Goal: Transaction & Acquisition: Purchase product/service

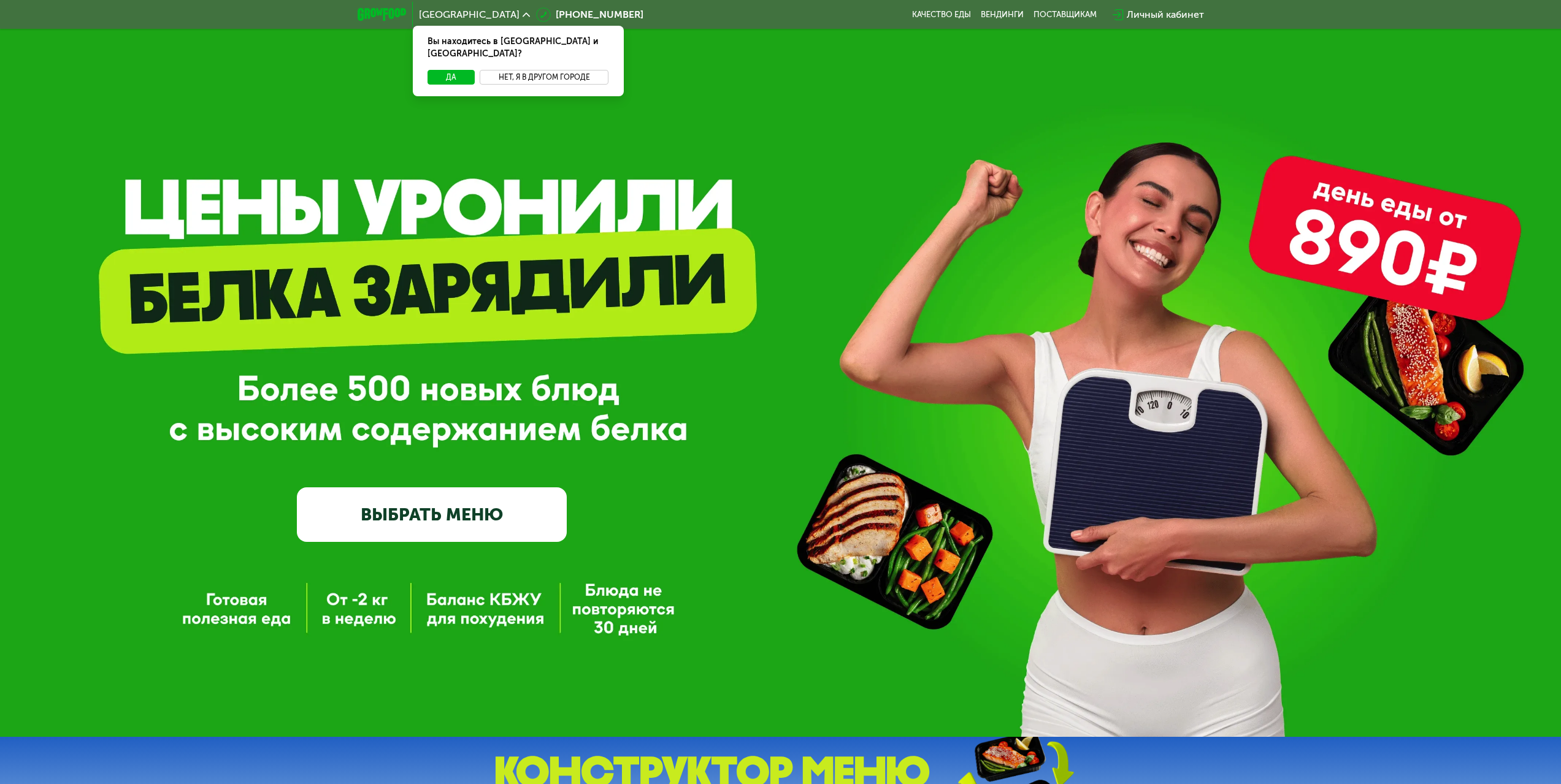
click at [522, 70] on button "Нет, я в другом городе" at bounding box center [544, 77] width 129 height 15
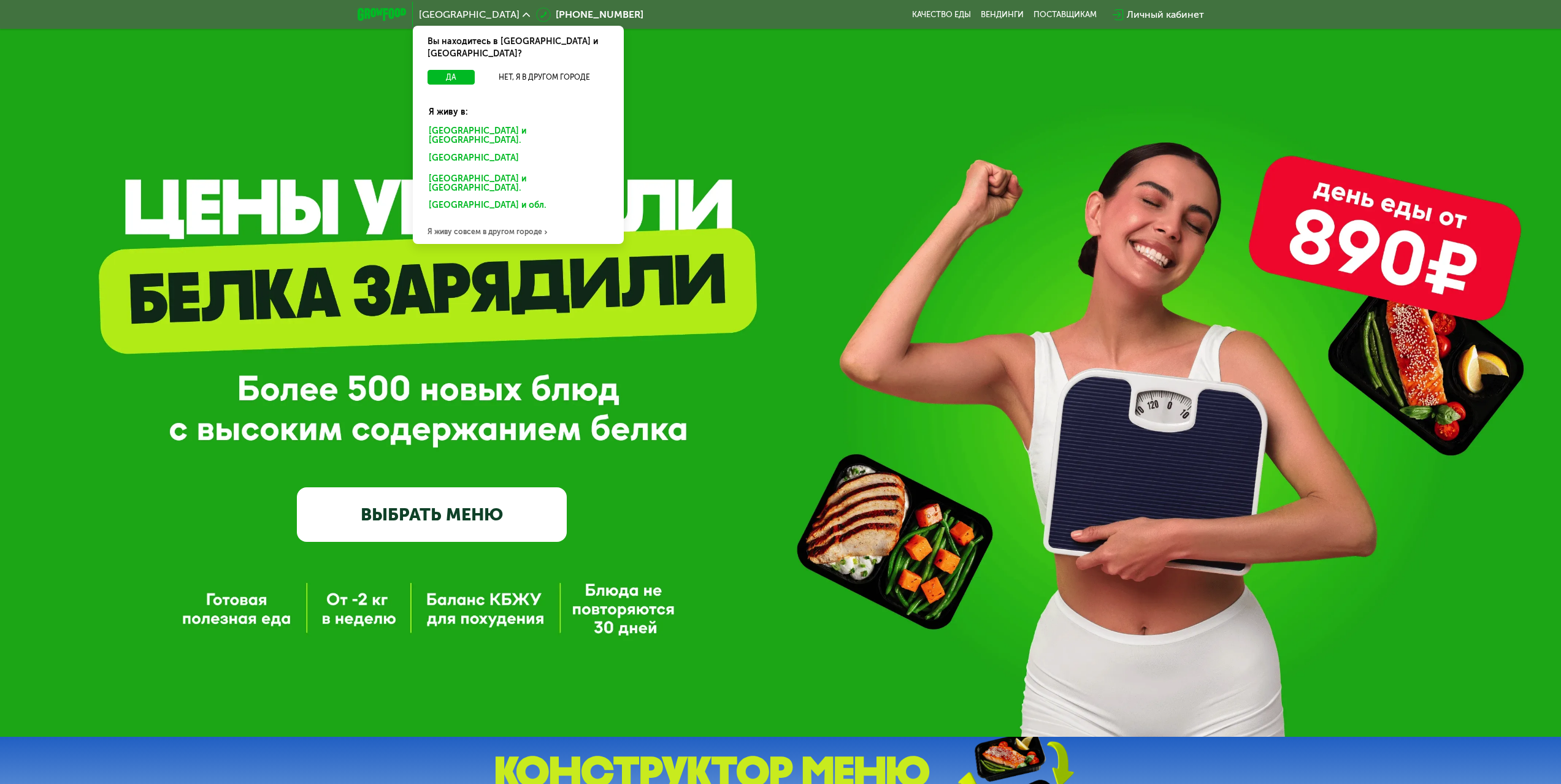
click at [441, 150] on div "Москве и обл." at bounding box center [515, 159] width 191 height 19
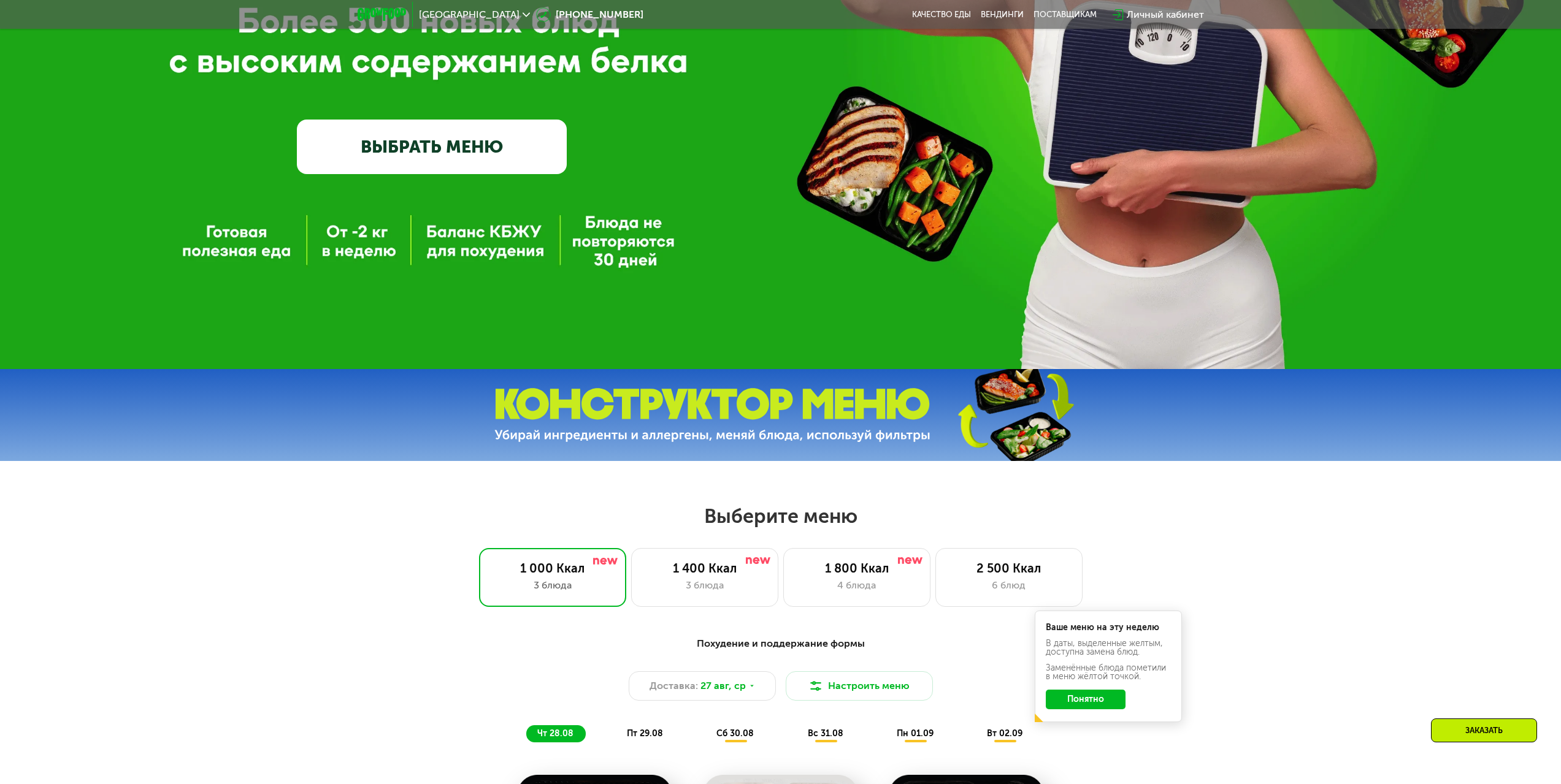
scroll to position [674, 0]
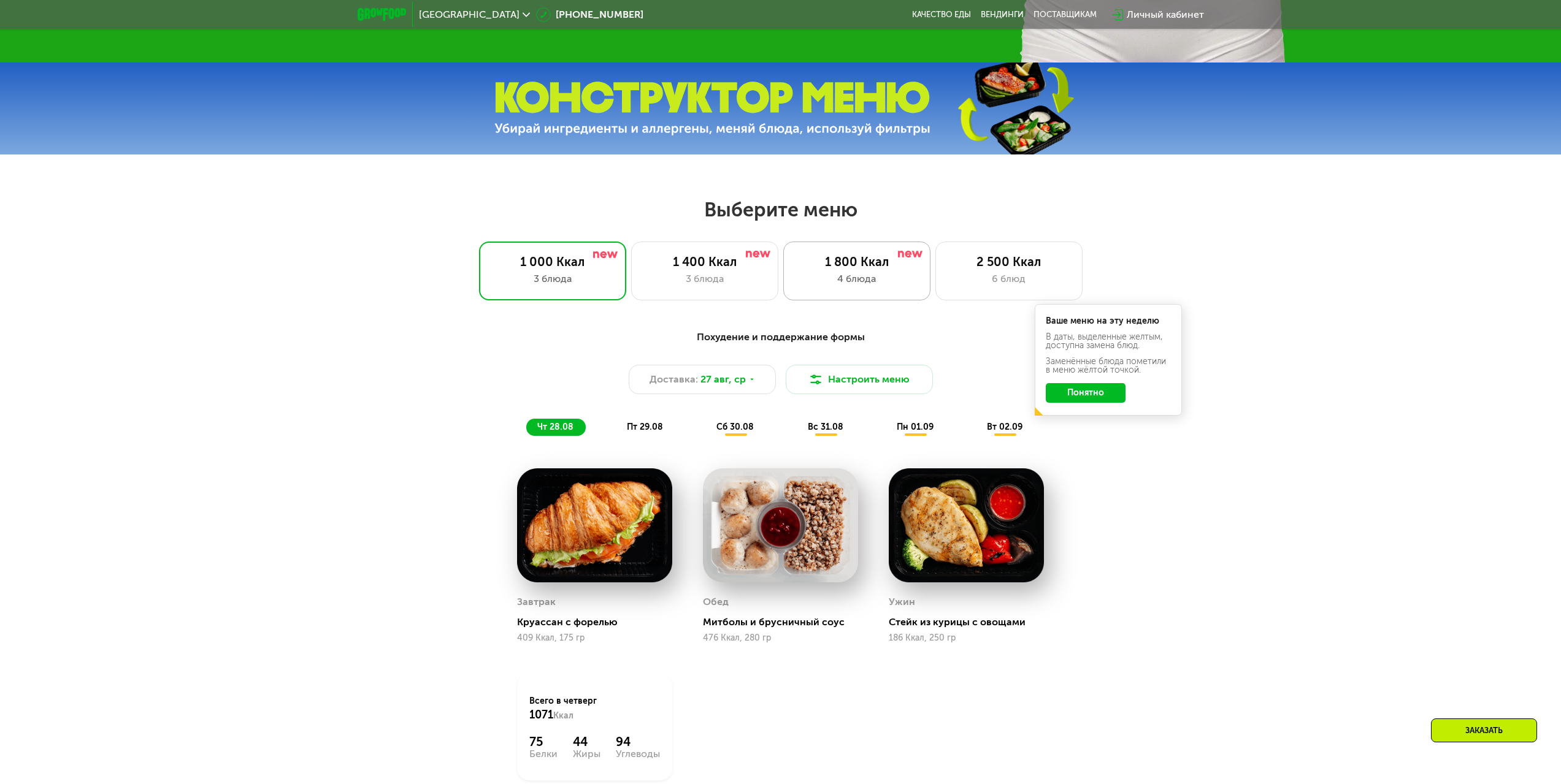
click at [863, 277] on div "4 блюда" at bounding box center [856, 279] width 121 height 15
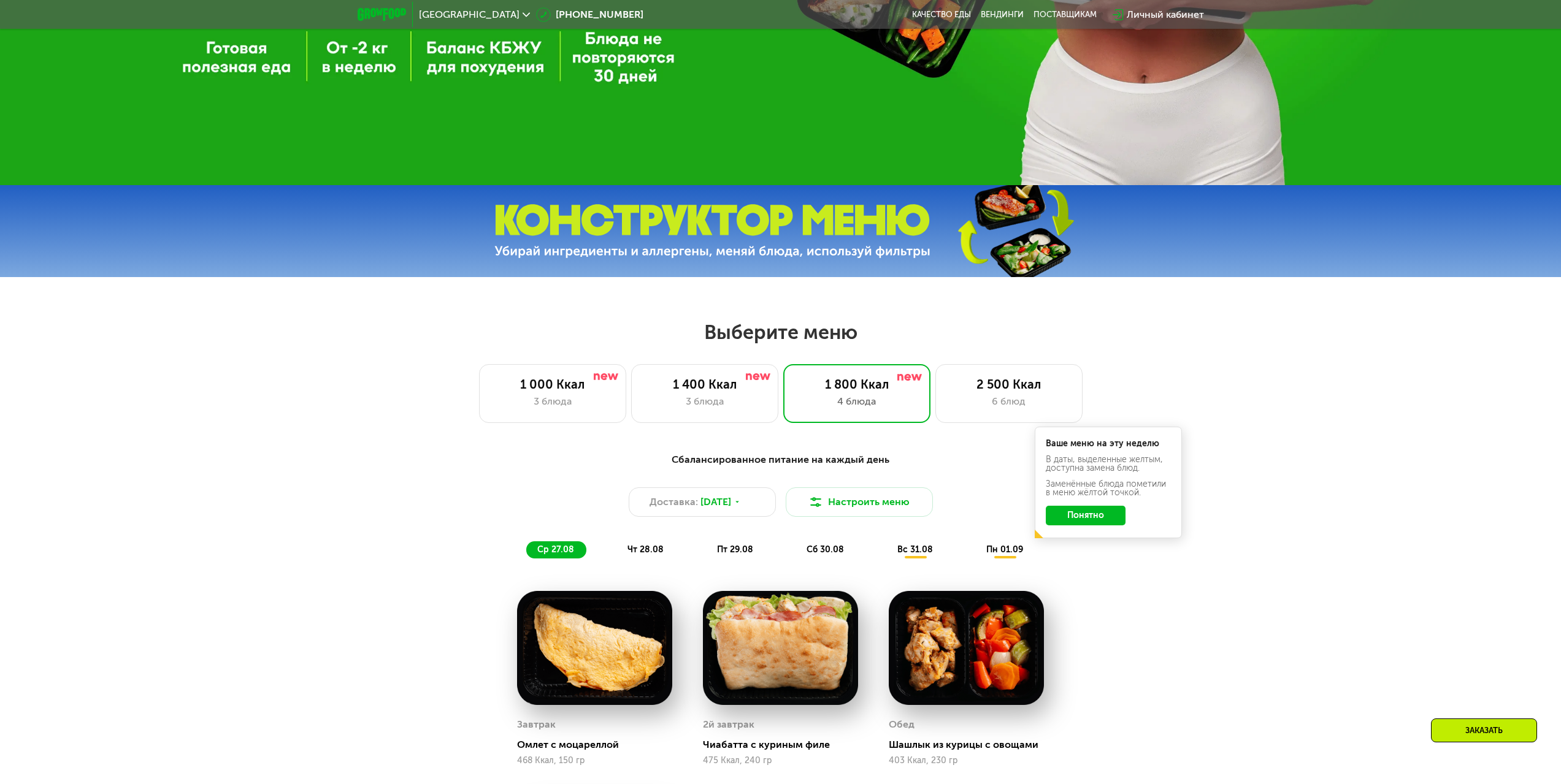
scroll to position [491, 0]
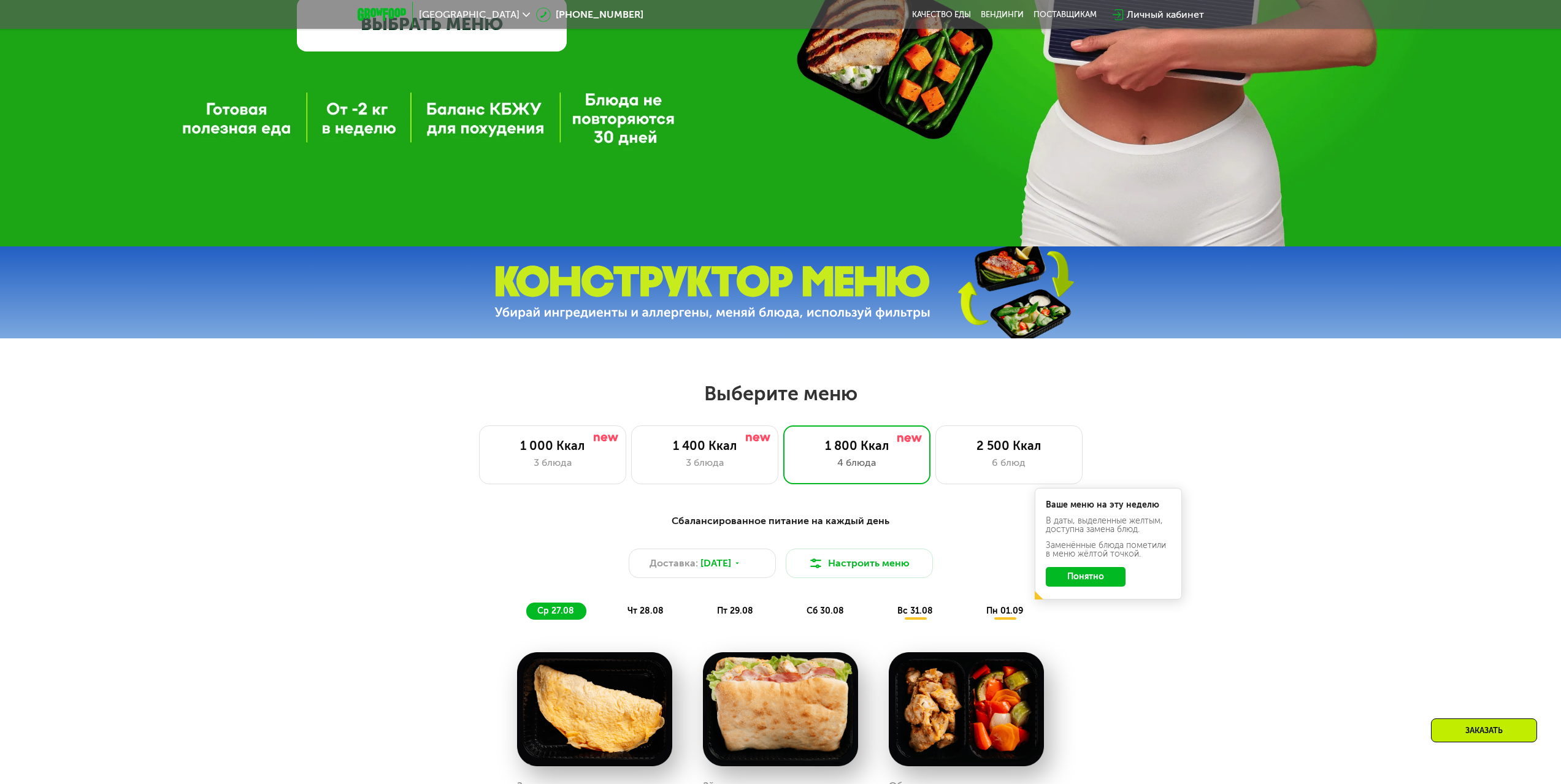
click at [1083, 584] on button "Понятно" at bounding box center [1085, 576] width 80 height 19
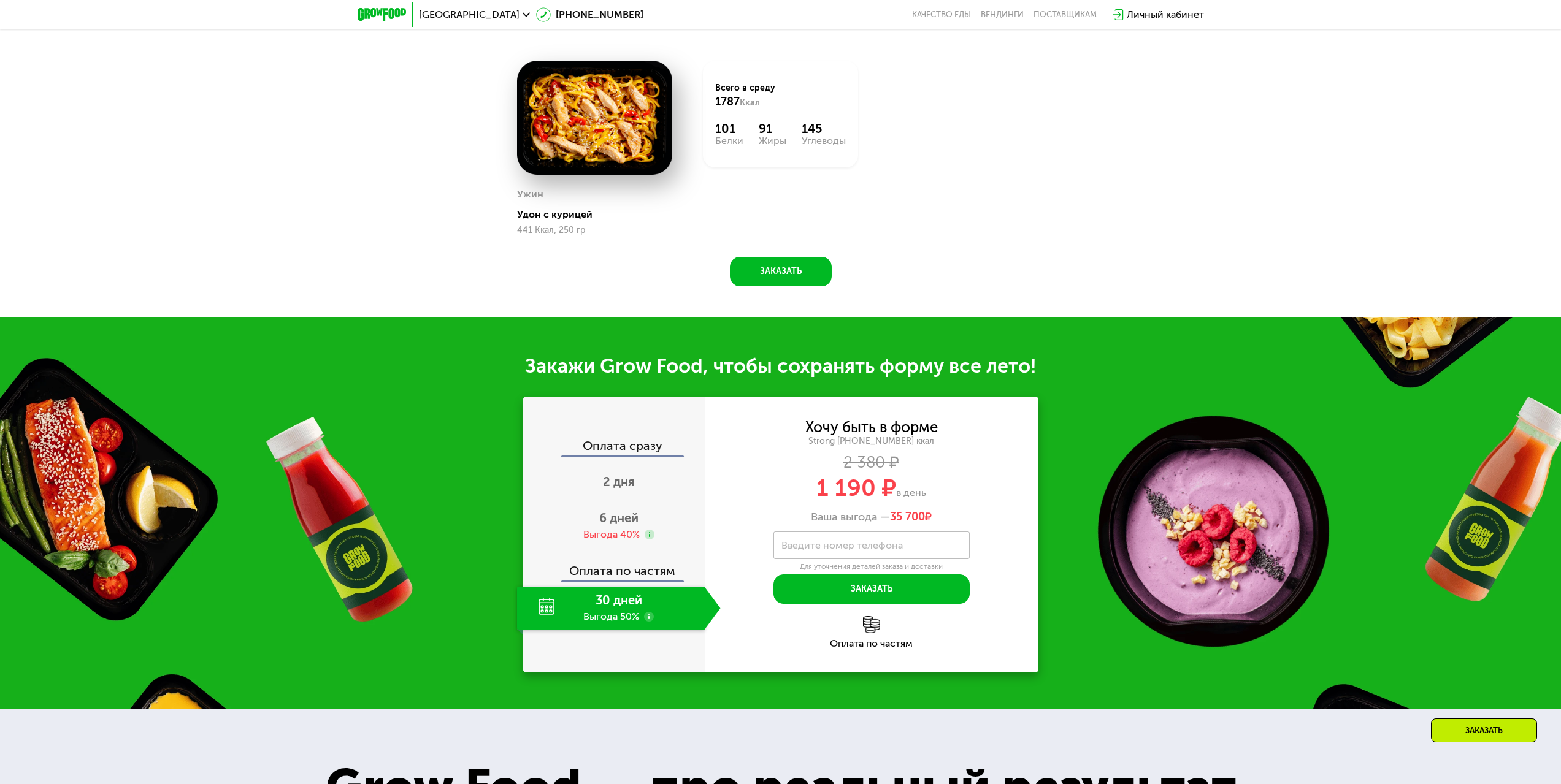
scroll to position [1472, 0]
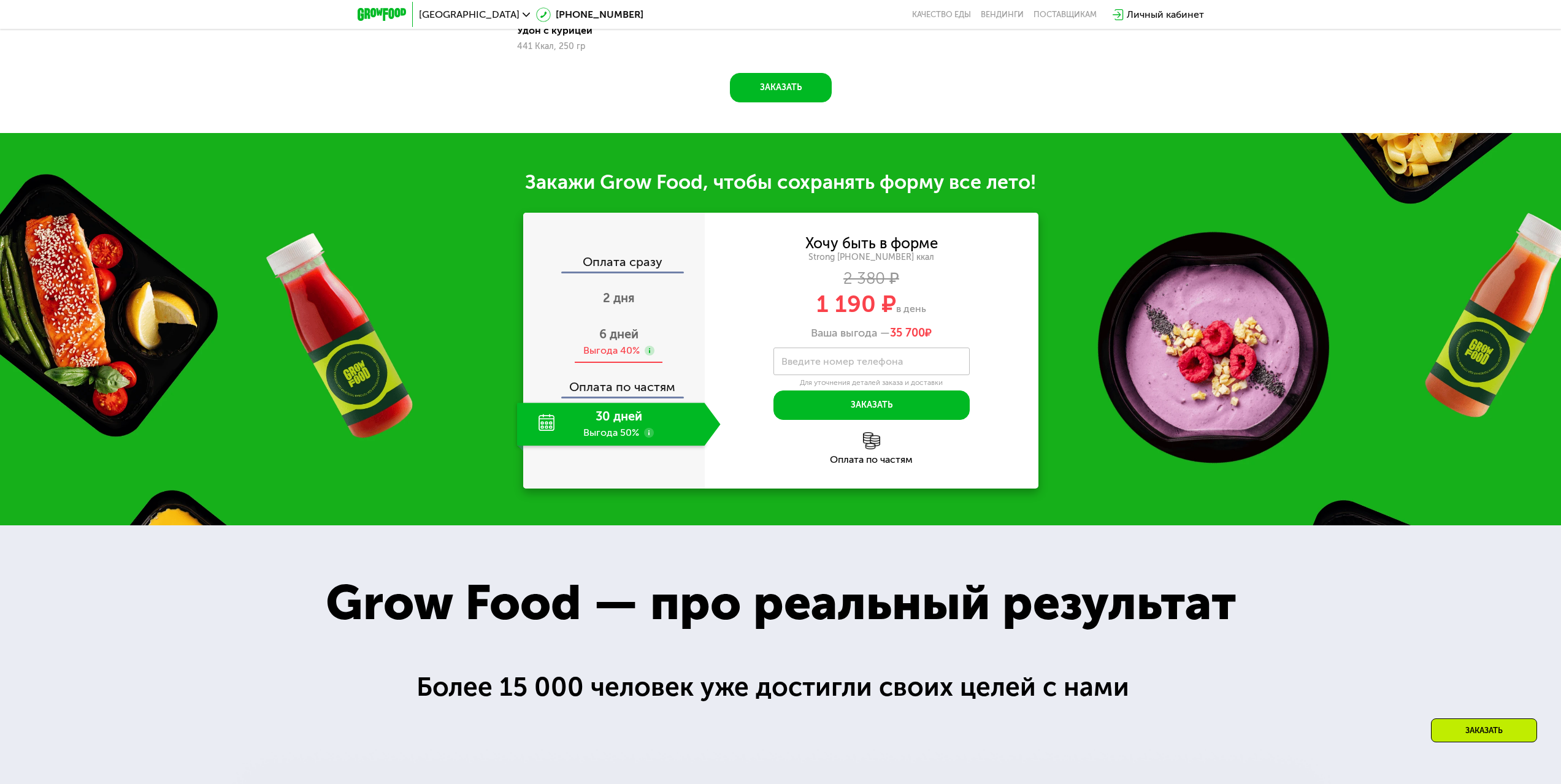
click at [621, 342] on span "6 дней" at bounding box center [618, 334] width 39 height 15
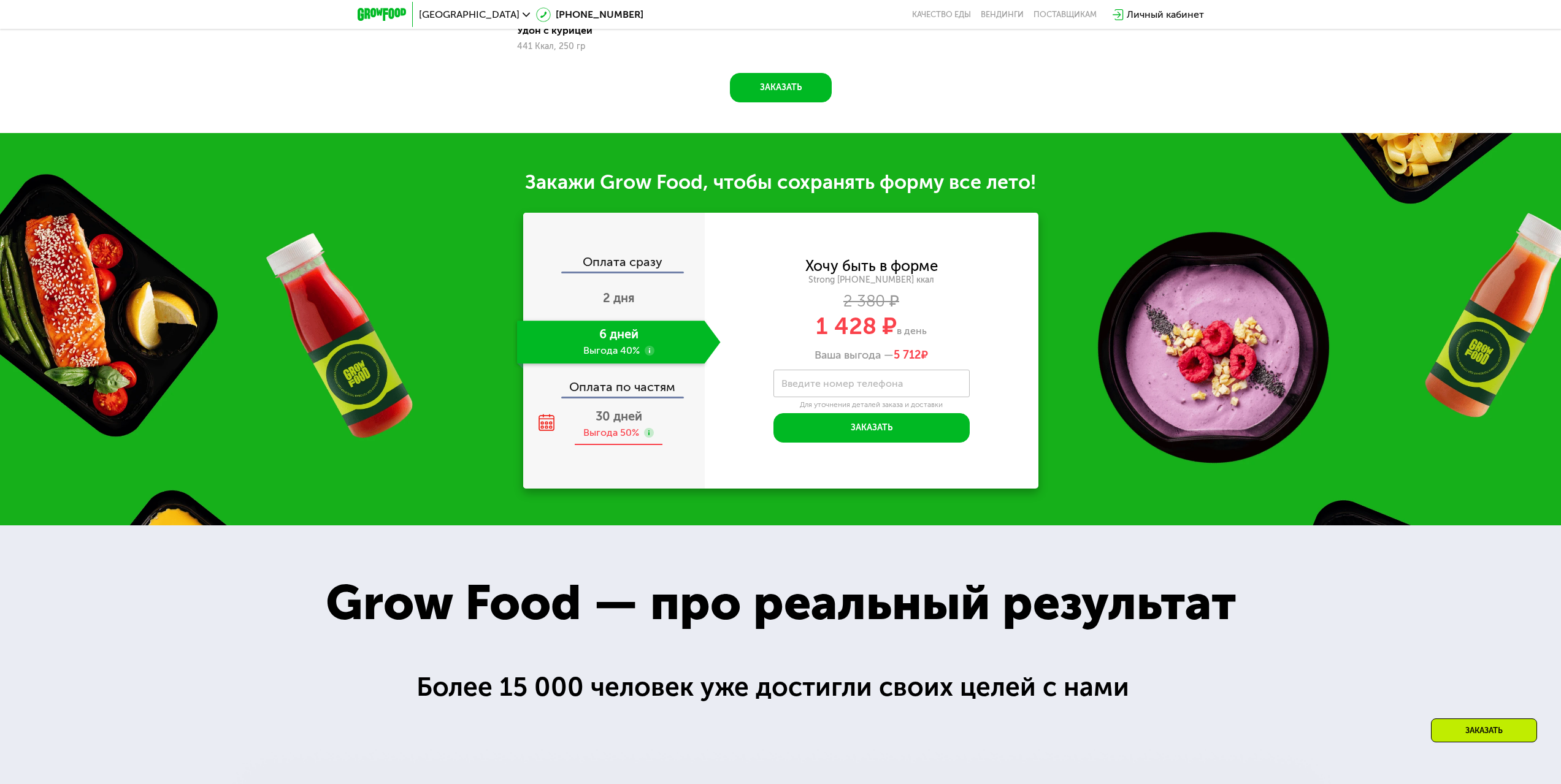
click at [613, 424] on span "30 дней" at bounding box center [619, 416] width 47 height 15
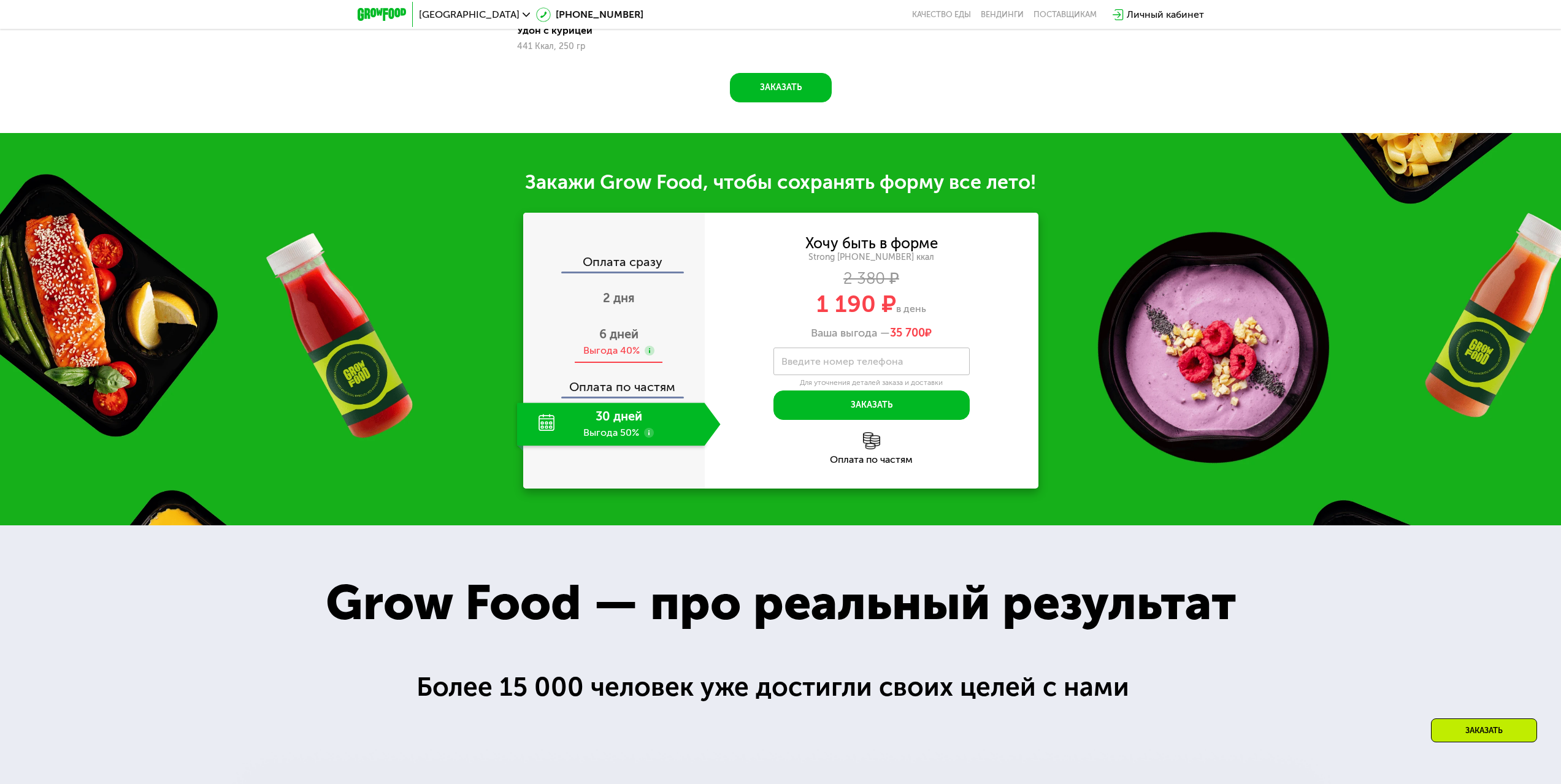
click at [625, 342] on span "6 дней" at bounding box center [618, 334] width 39 height 15
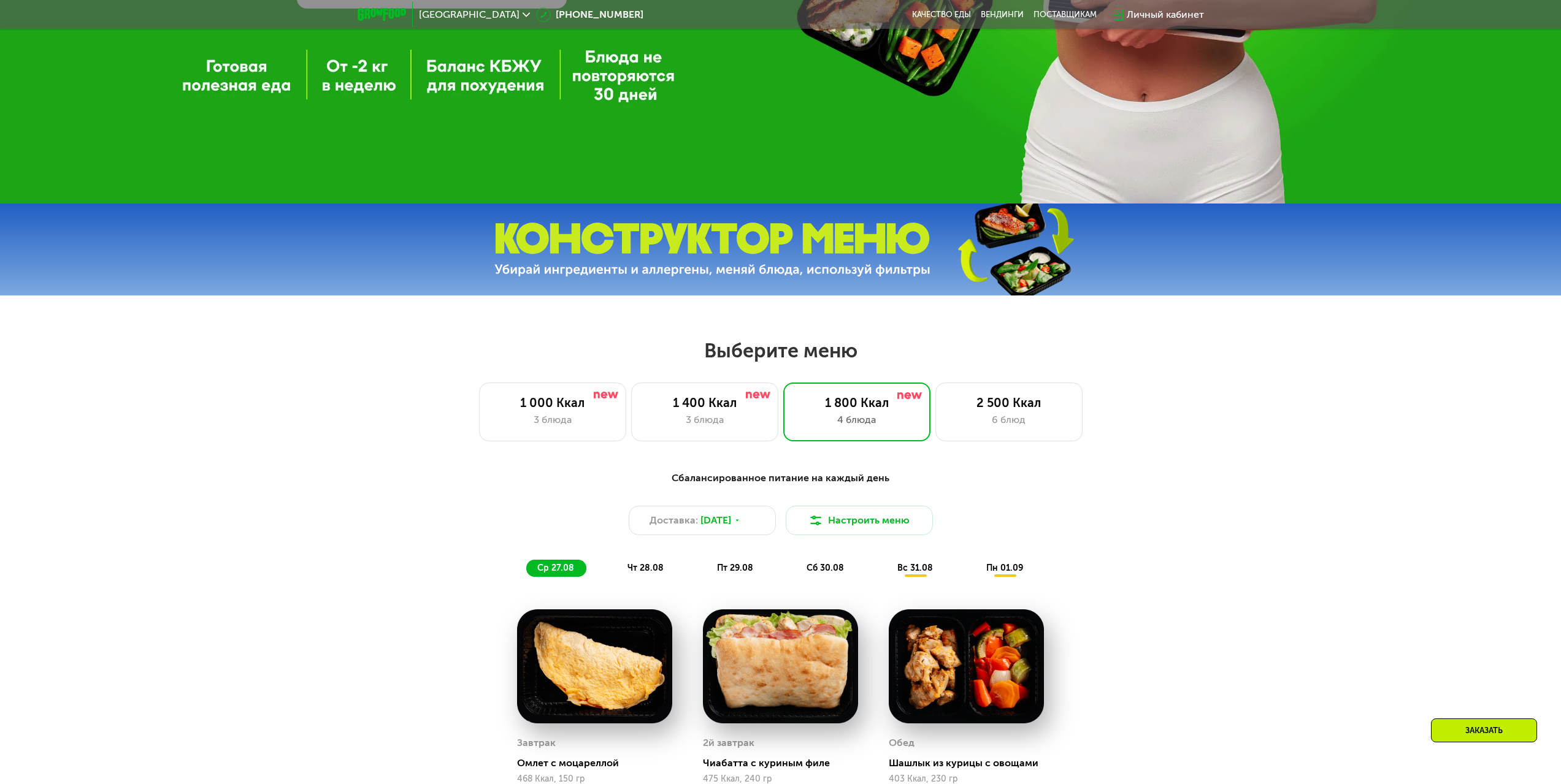
scroll to position [472, 0]
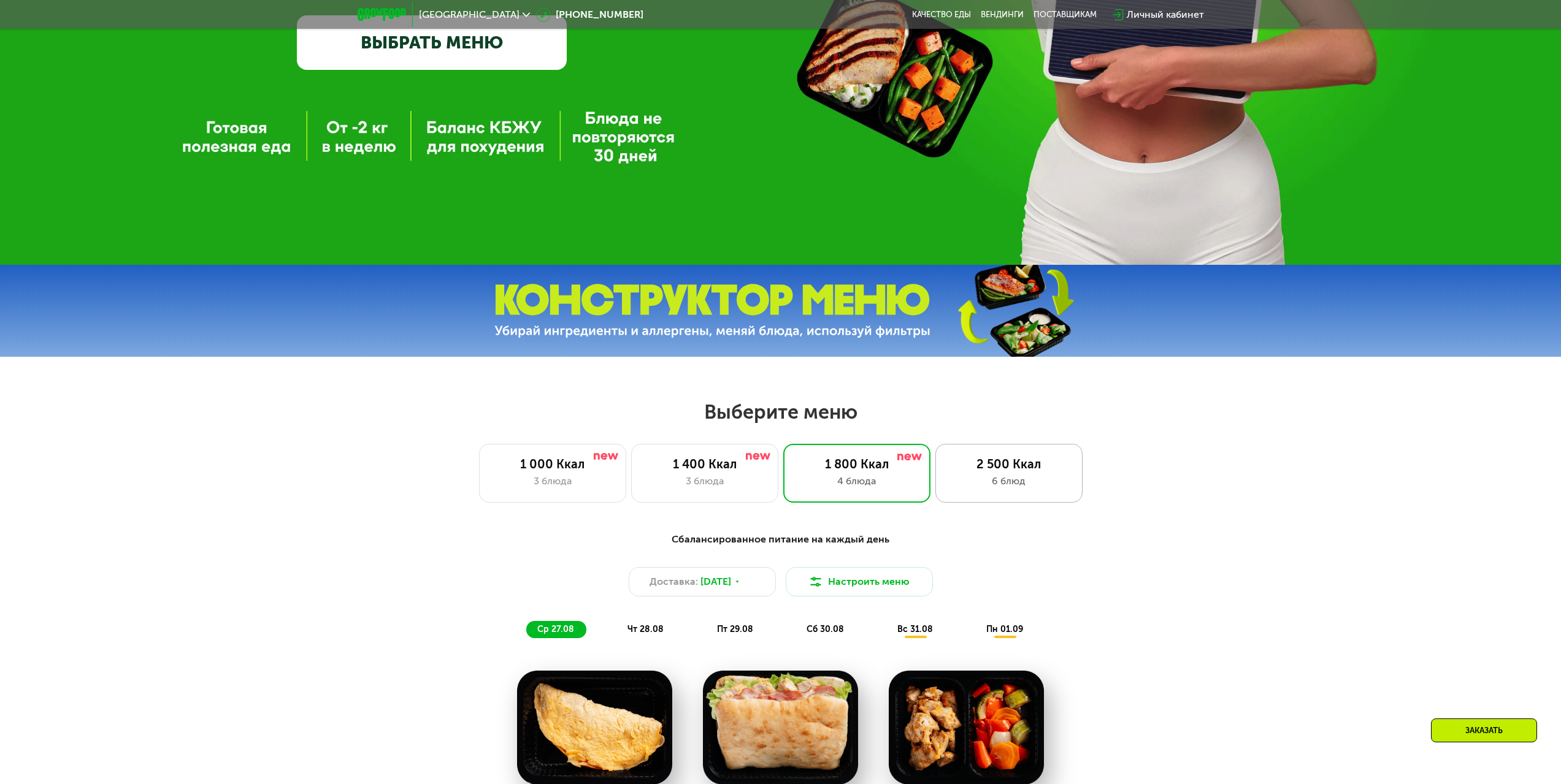
click at [1016, 486] on div "6 блюд" at bounding box center [1009, 482] width 121 height 15
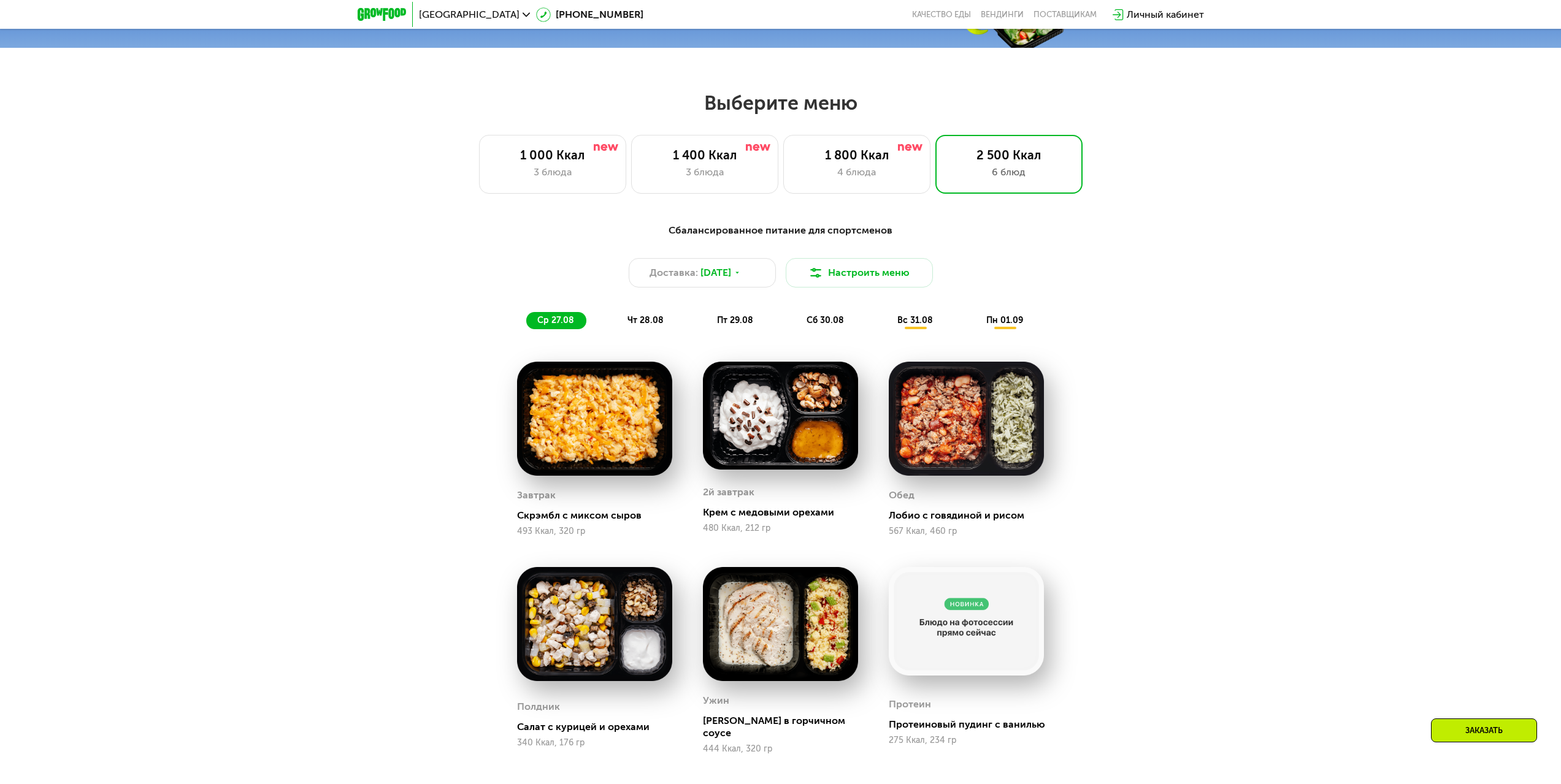
scroll to position [904, 0]
